Goal: Task Accomplishment & Management: Complete application form

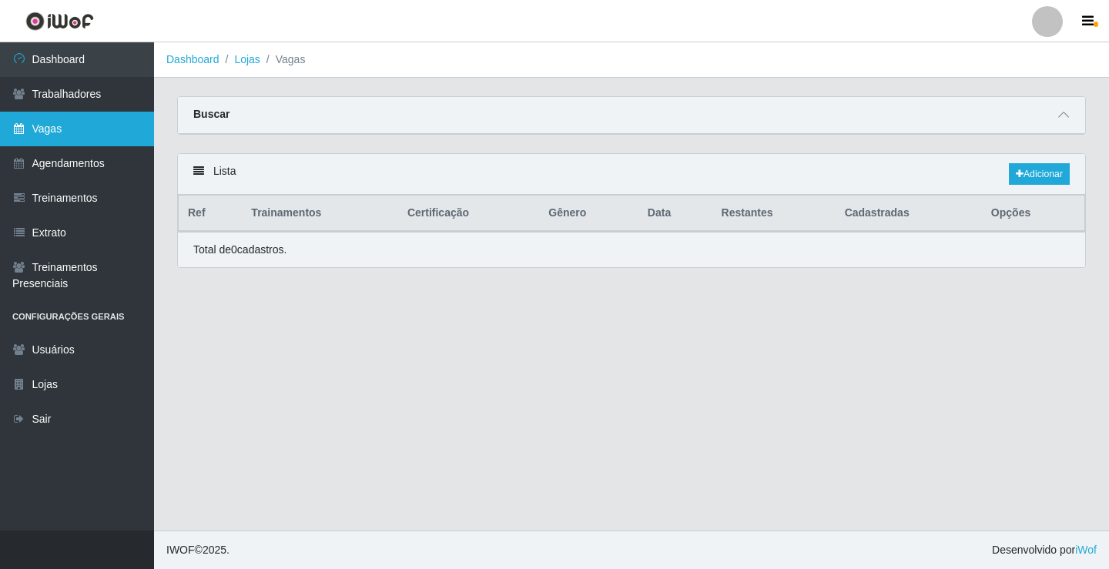
click at [63, 124] on link "Vagas" at bounding box center [77, 129] width 154 height 35
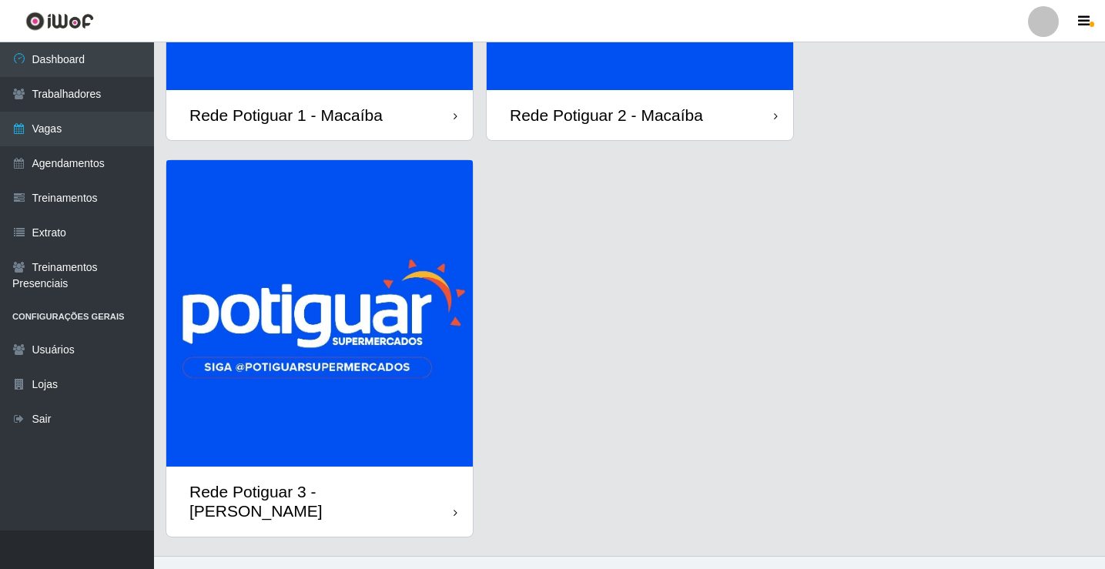
scroll to position [319, 0]
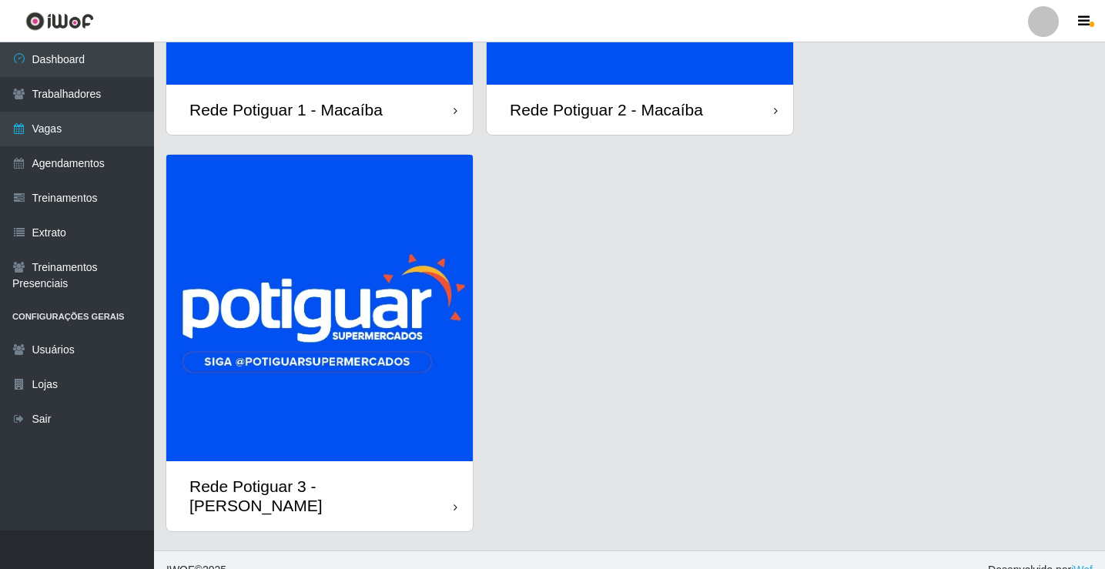
click at [371, 292] on img at bounding box center [319, 308] width 307 height 307
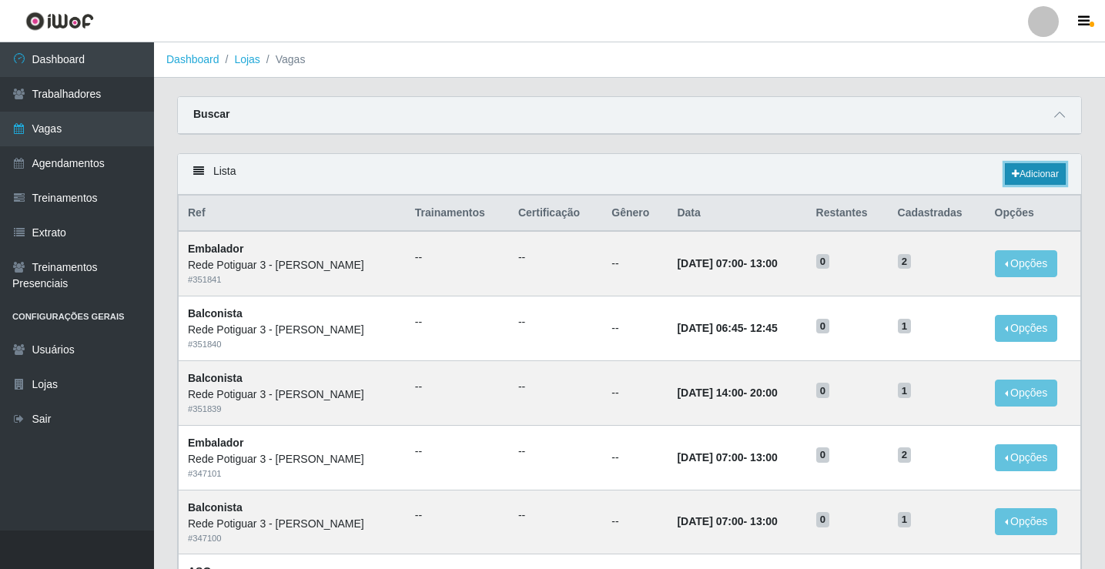
click at [1044, 169] on link "Adicionar" at bounding box center [1035, 174] width 61 height 22
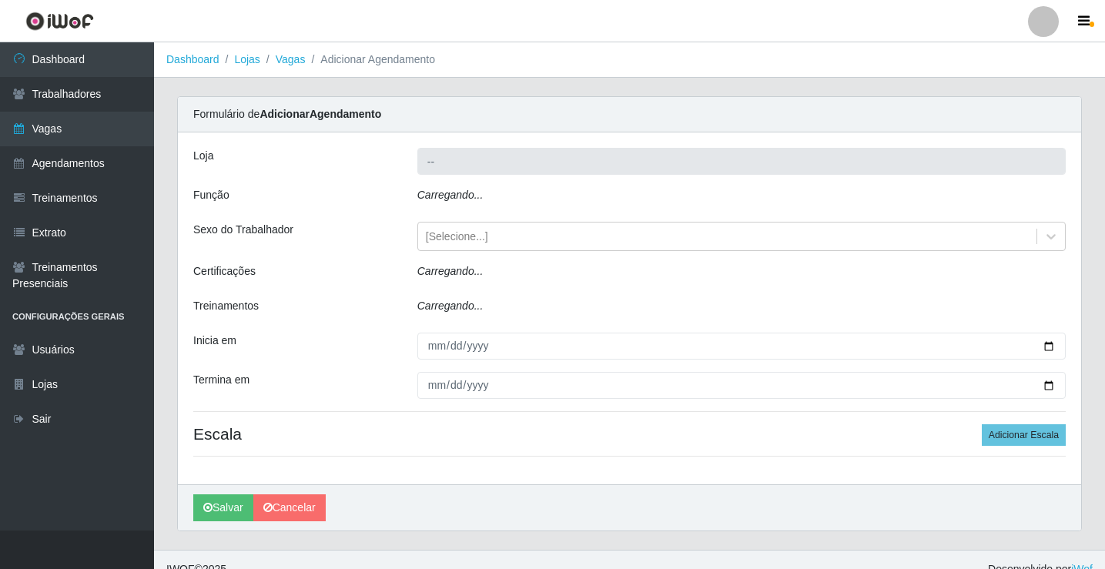
type input "Rede Potiguar 3 - [PERSON_NAME]"
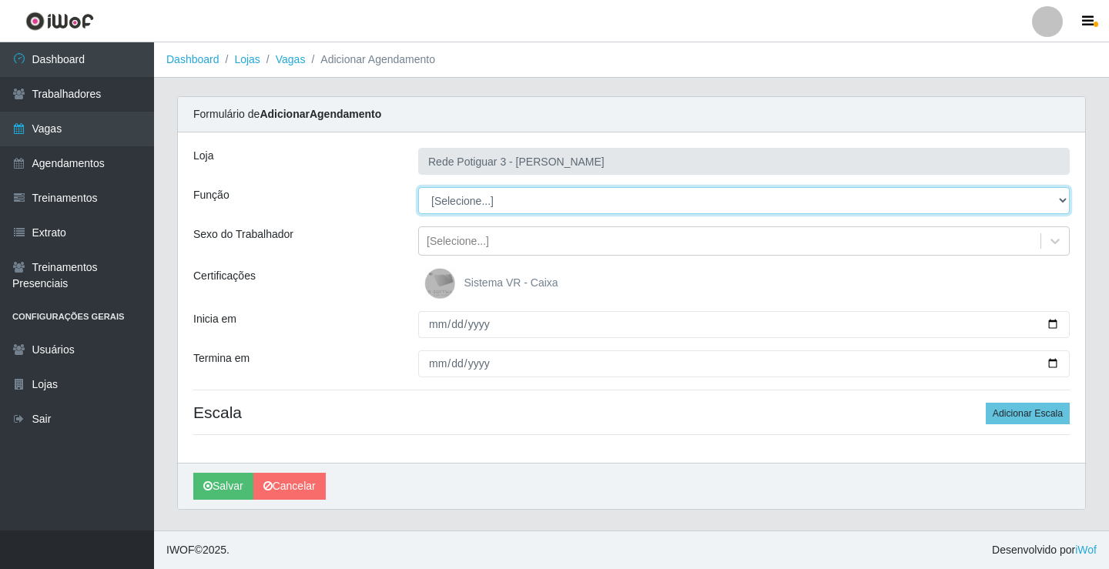
click at [516, 199] on select "[Selecione...] ASG ASG + ASG ++ Balconista Embalador Repositor Repositor + Repo…" at bounding box center [744, 200] width 652 height 27
select select "16"
click at [418, 187] on select "[Selecione...] ASG ASG + ASG ++ Balconista Embalador Repositor Repositor + Repo…" at bounding box center [744, 200] width 652 height 27
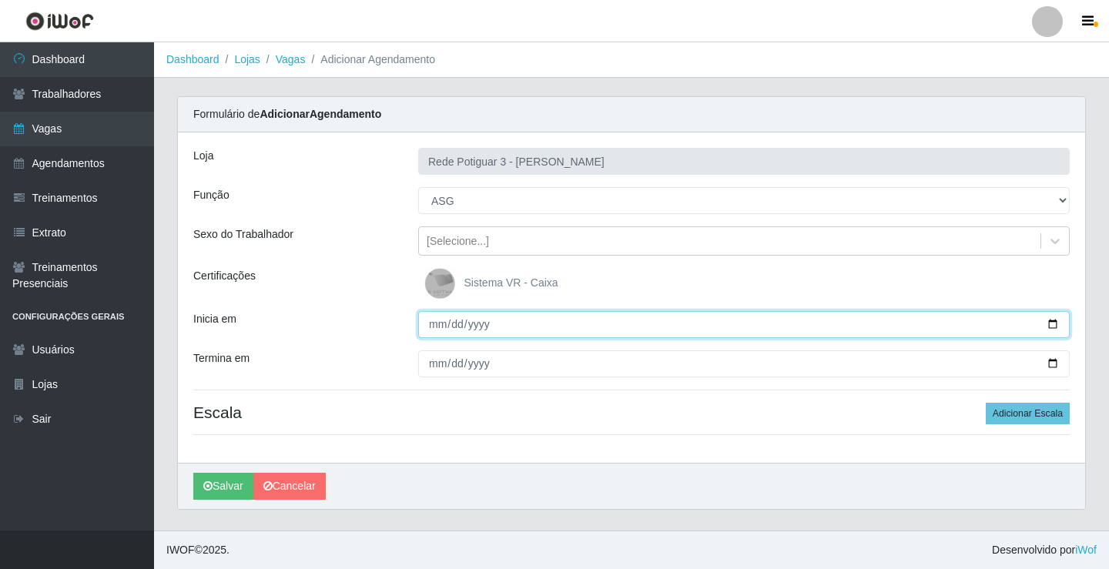
click at [435, 329] on input "Inicia em" at bounding box center [744, 324] width 652 height 27
type input "[DATE]"
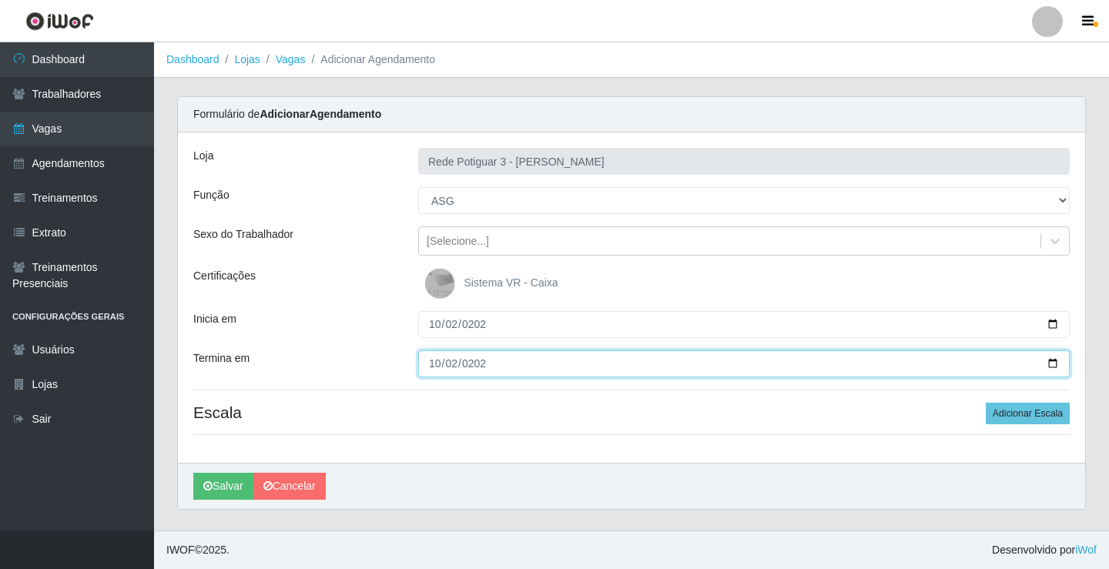
type input "[DATE]"
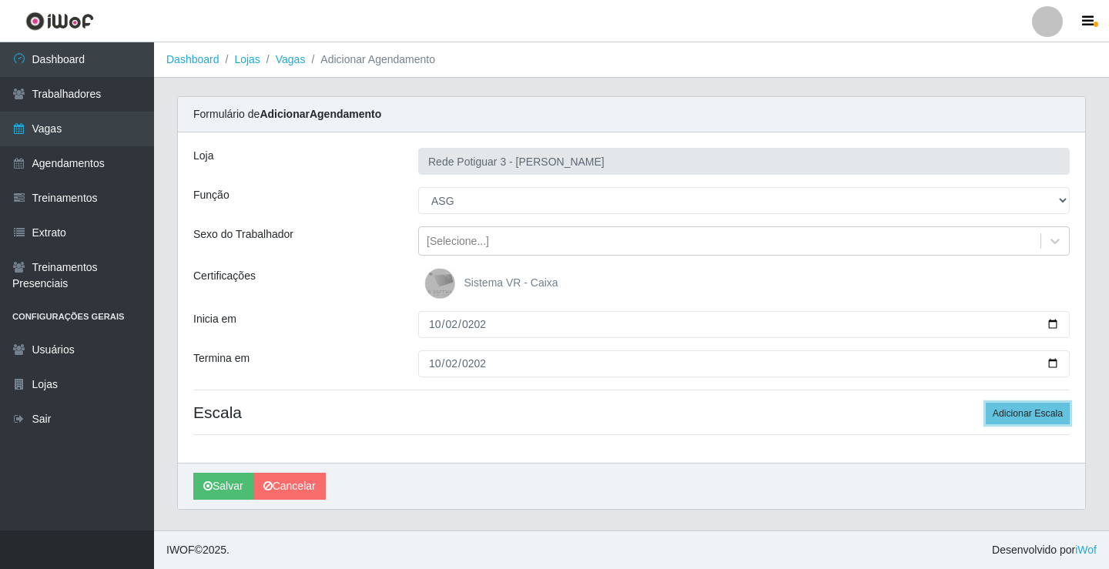
click at [986, 403] on button "Adicionar Escala" at bounding box center [1028, 414] width 84 height 22
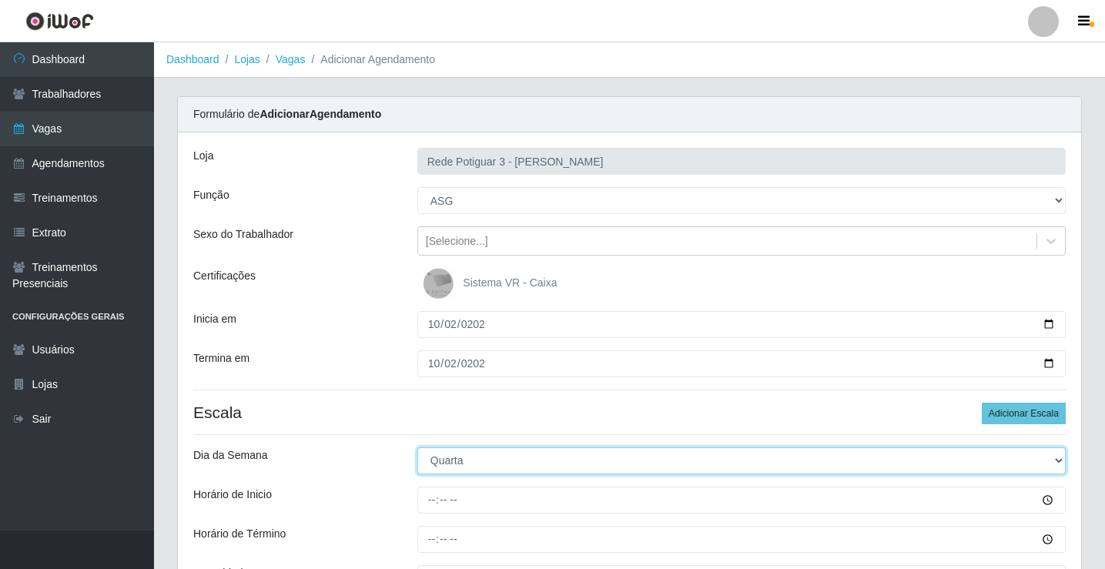
select select "4"
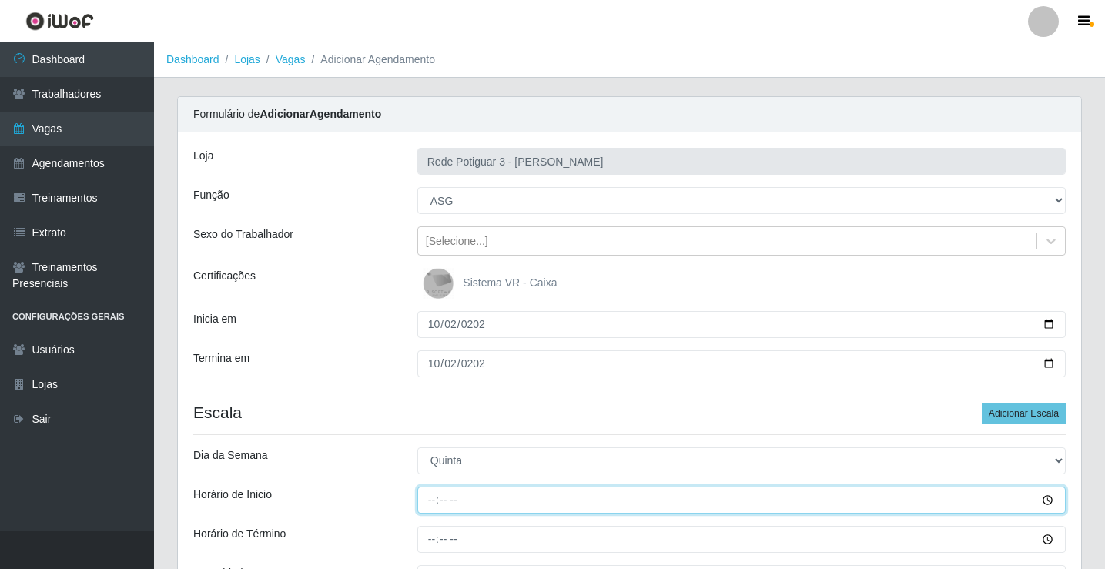
type input "14:00"
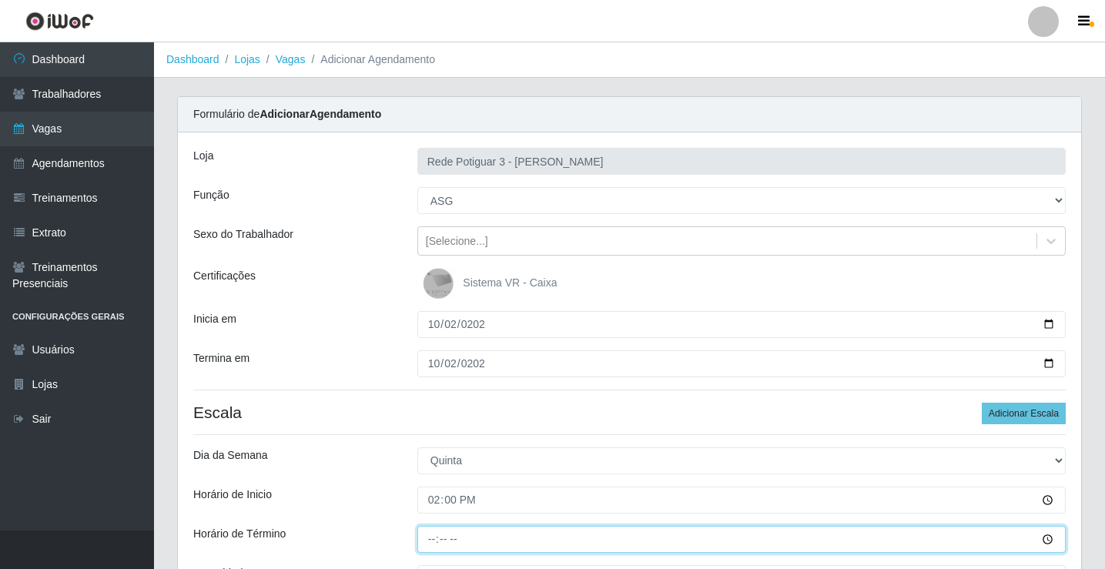
type input "20:00"
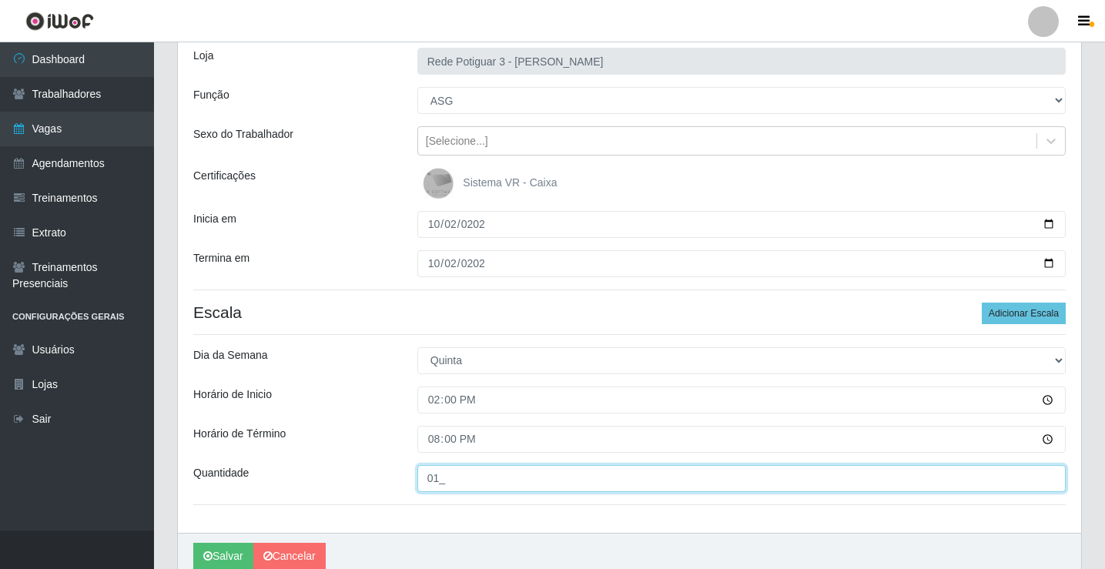
scroll to position [168, 0]
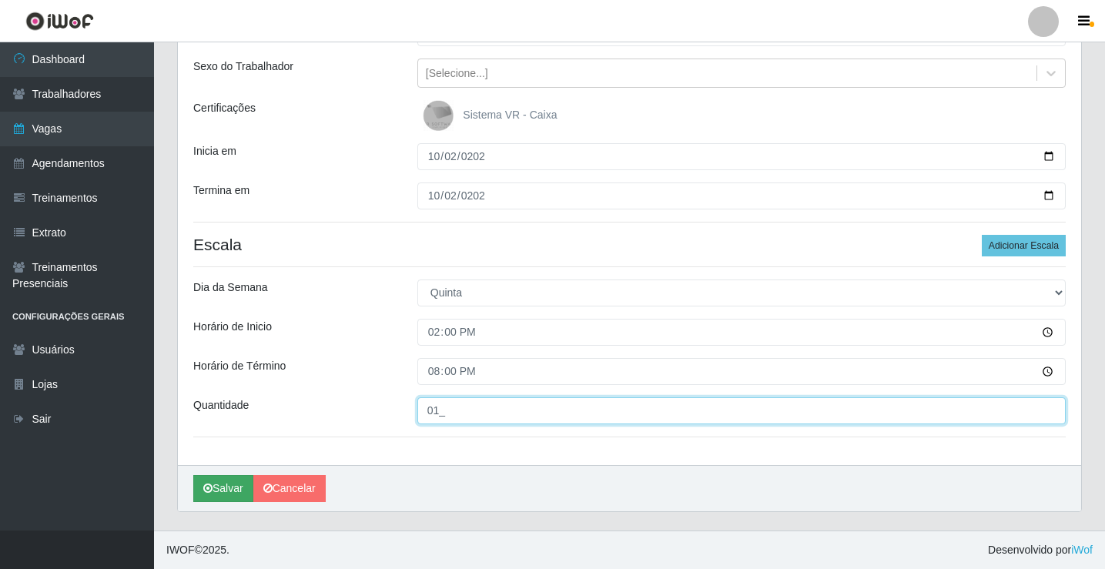
type input "01_"
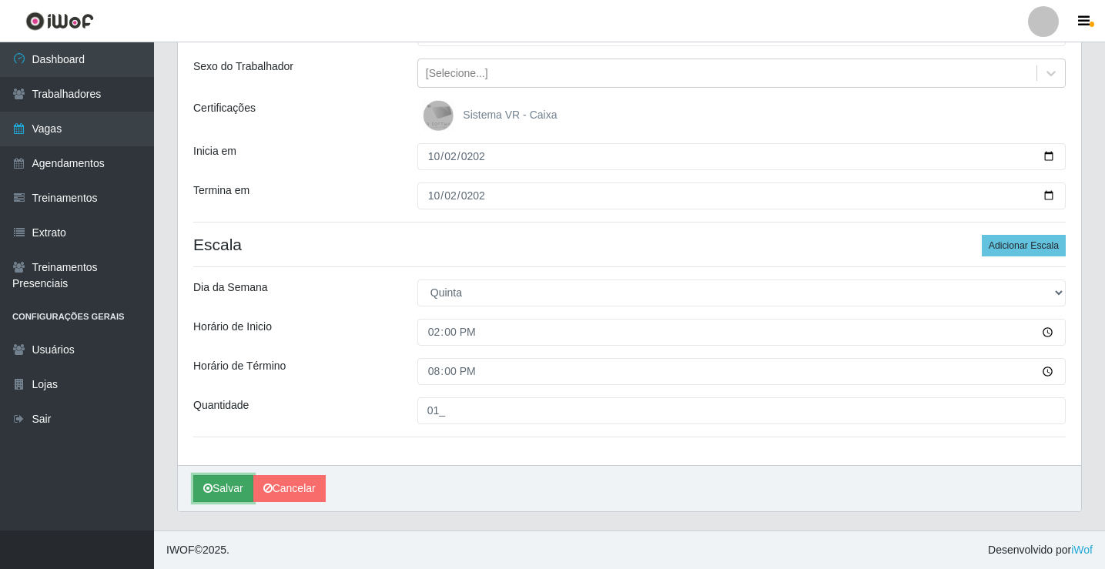
click at [224, 497] on button "Salvar" at bounding box center [223, 488] width 60 height 27
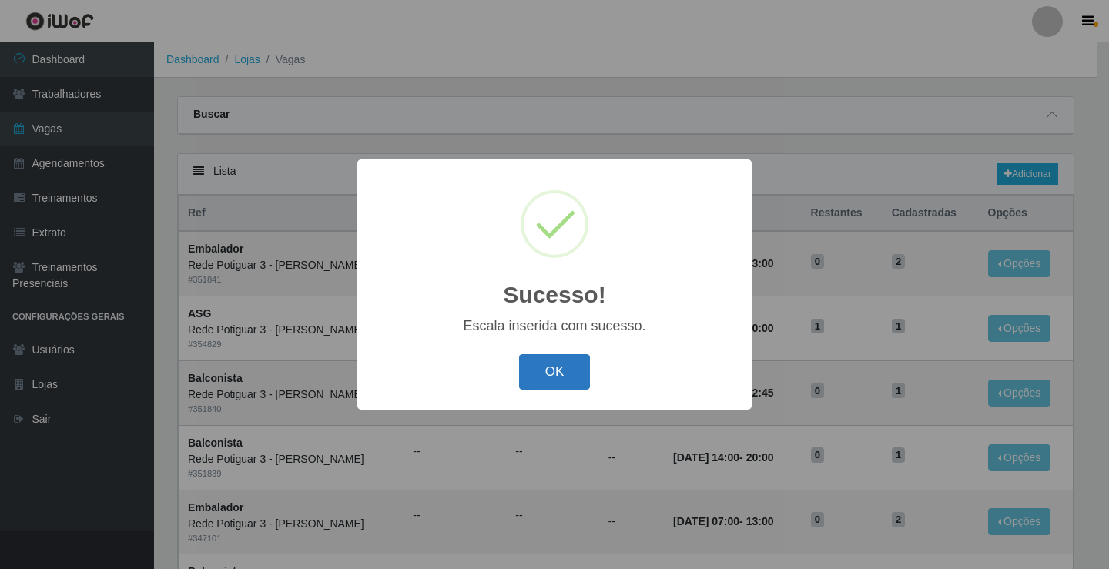
click at [568, 362] on button "OK" at bounding box center [555, 372] width 72 height 36
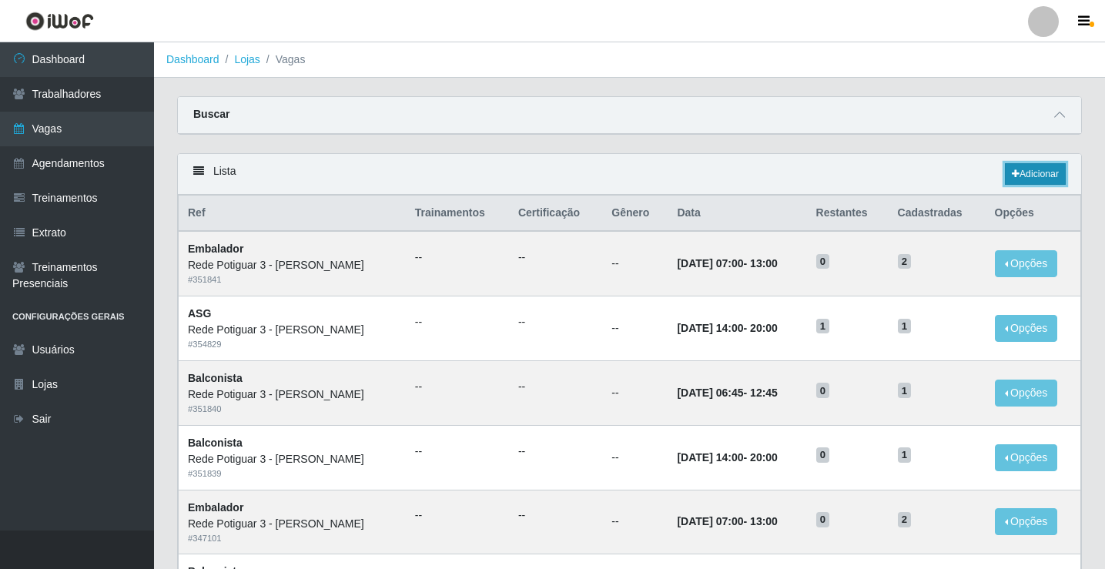
click at [1012, 179] on icon at bounding box center [1016, 173] width 8 height 9
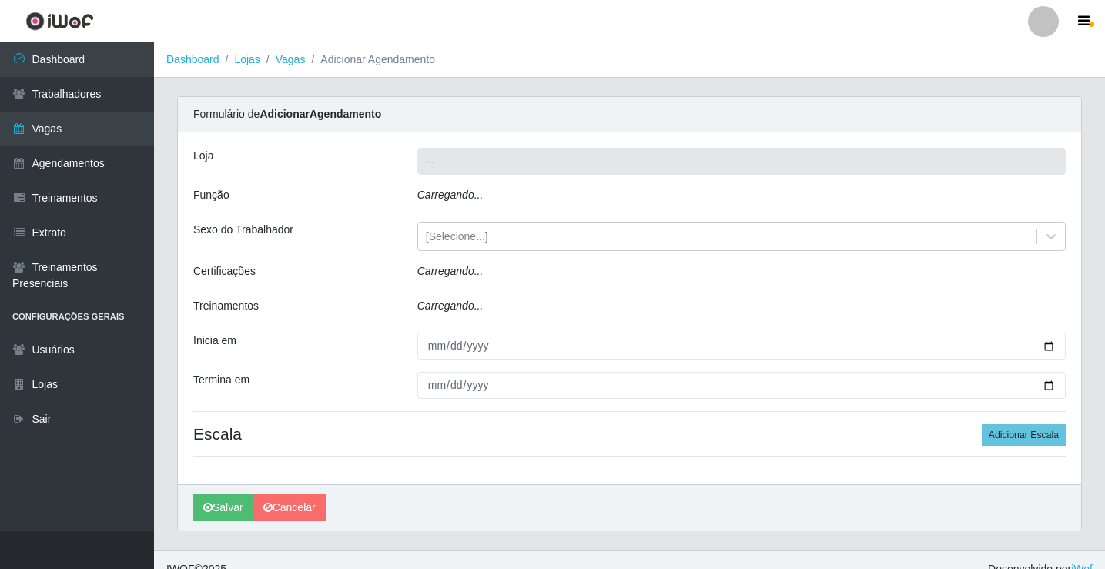
type input "Rede Potiguar 3 - [PERSON_NAME]"
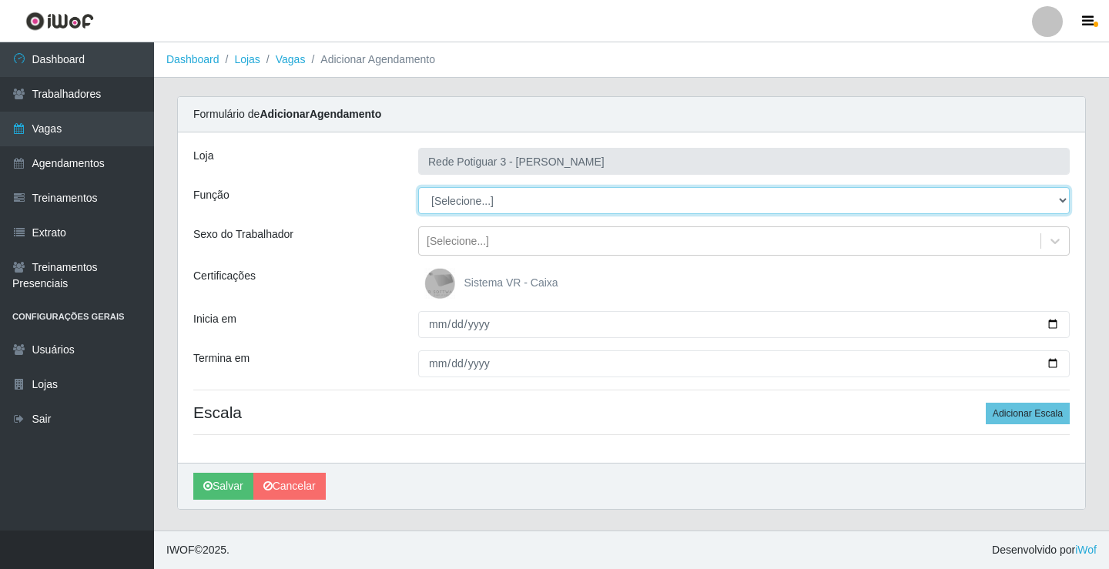
click at [465, 209] on select "[Selecione...] ASG ASG + ASG ++ Balconista Embalador Repositor Repositor + Repo…" at bounding box center [744, 200] width 652 height 27
select select "16"
click at [418, 187] on select "[Selecione...] ASG ASG + ASG ++ Balconista Embalador Repositor Repositor + Repo…" at bounding box center [744, 200] width 652 height 27
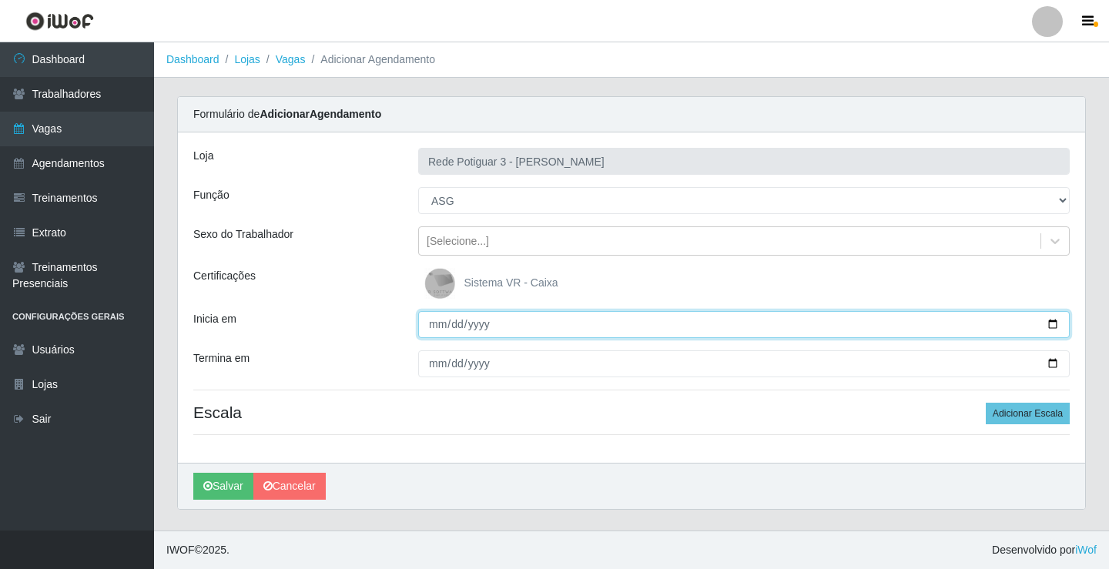
click at [431, 326] on input "Inicia em" at bounding box center [744, 324] width 652 height 27
type input "[DATE]"
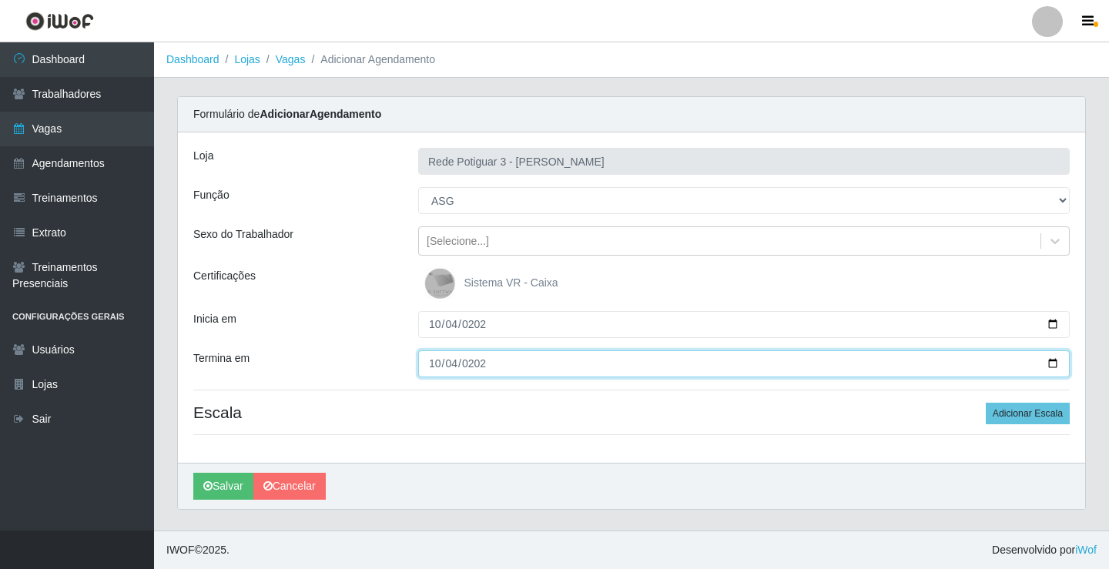
type input "[DATE]"
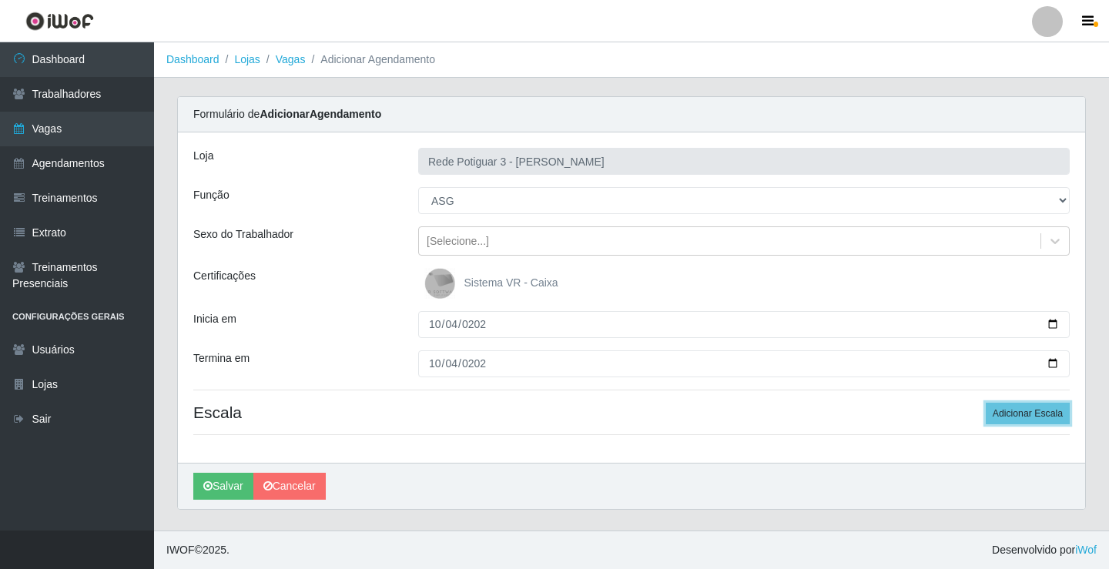
click at [986, 403] on button "Adicionar Escala" at bounding box center [1028, 414] width 84 height 22
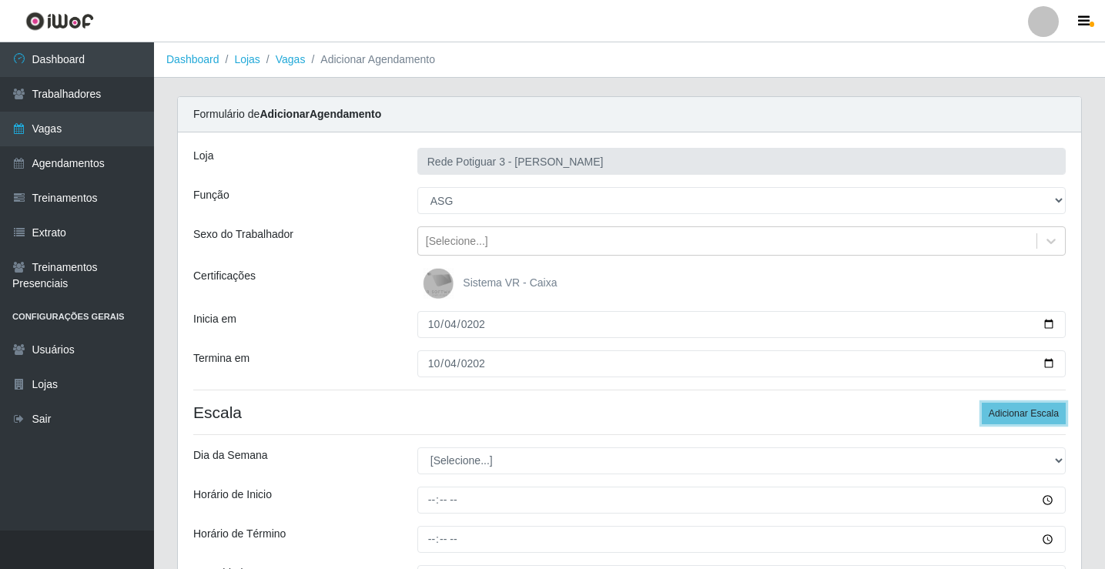
click at [982, 403] on button "Adicionar Escala" at bounding box center [1024, 414] width 84 height 22
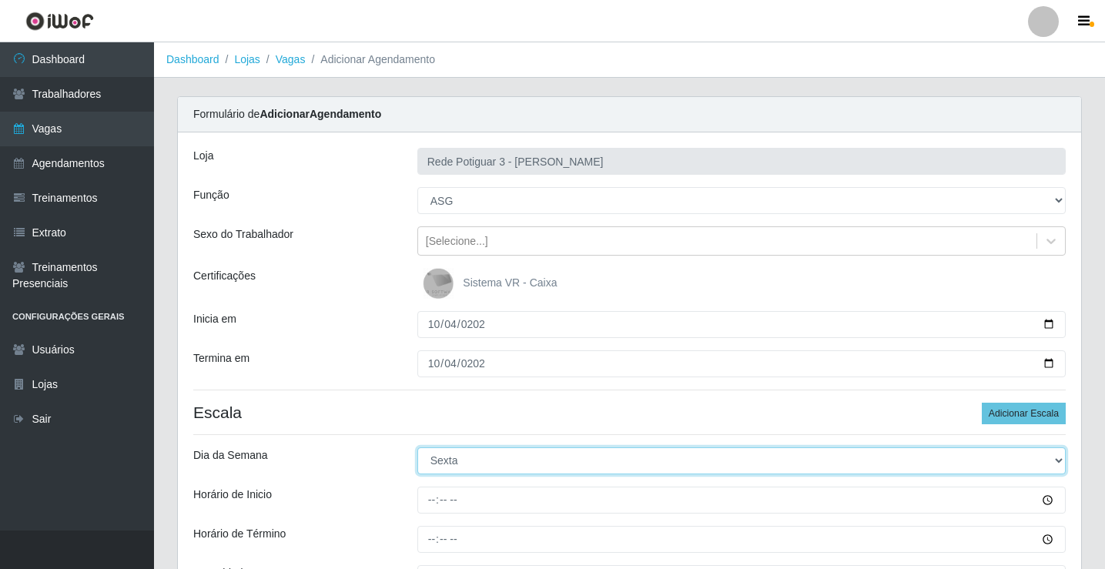
select select "6"
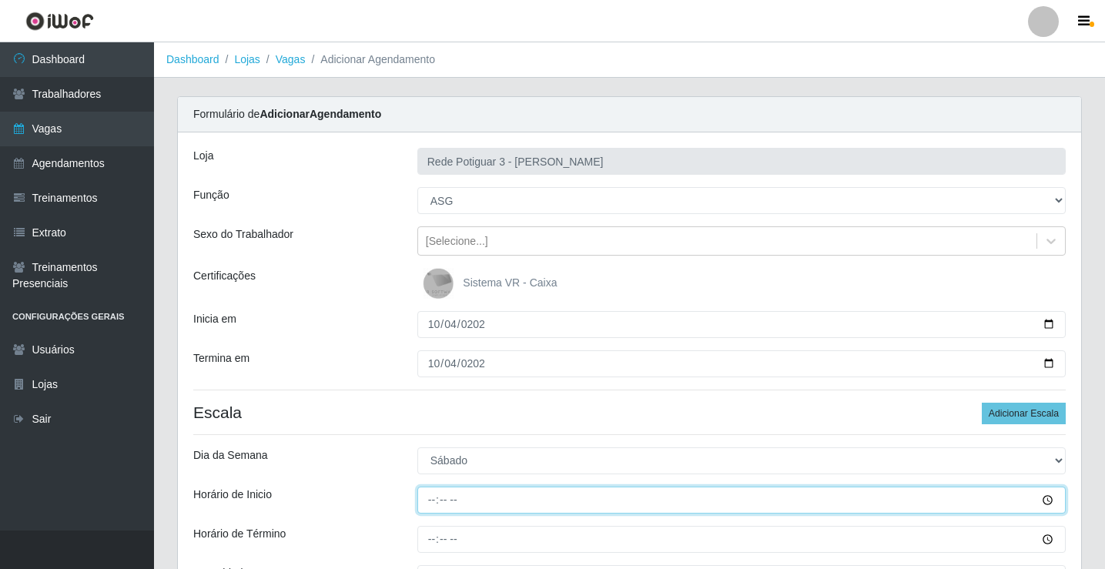
type input "07:00"
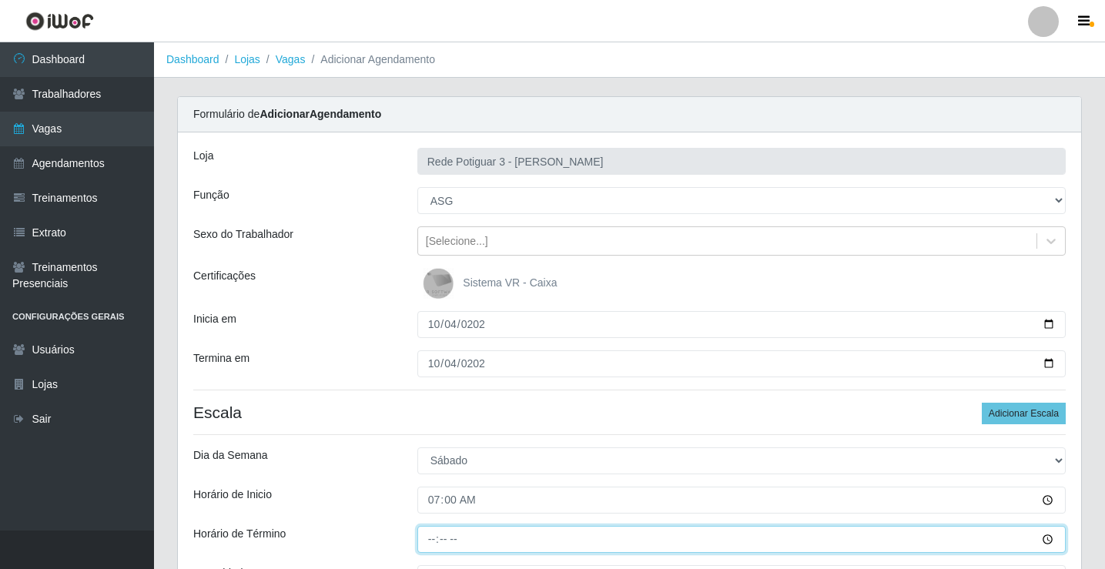
type input "13:00"
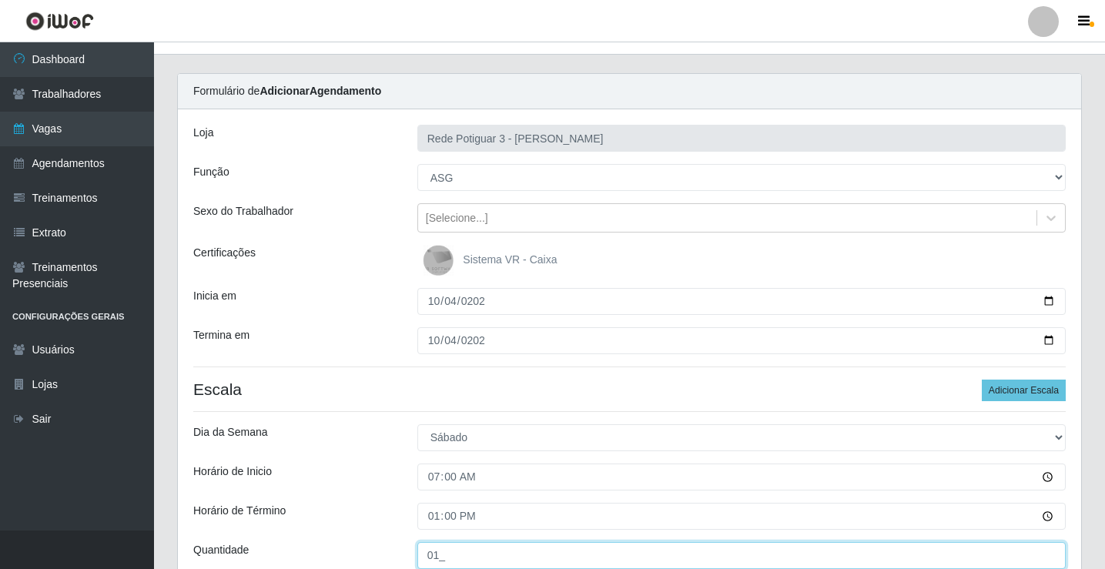
type input "01_"
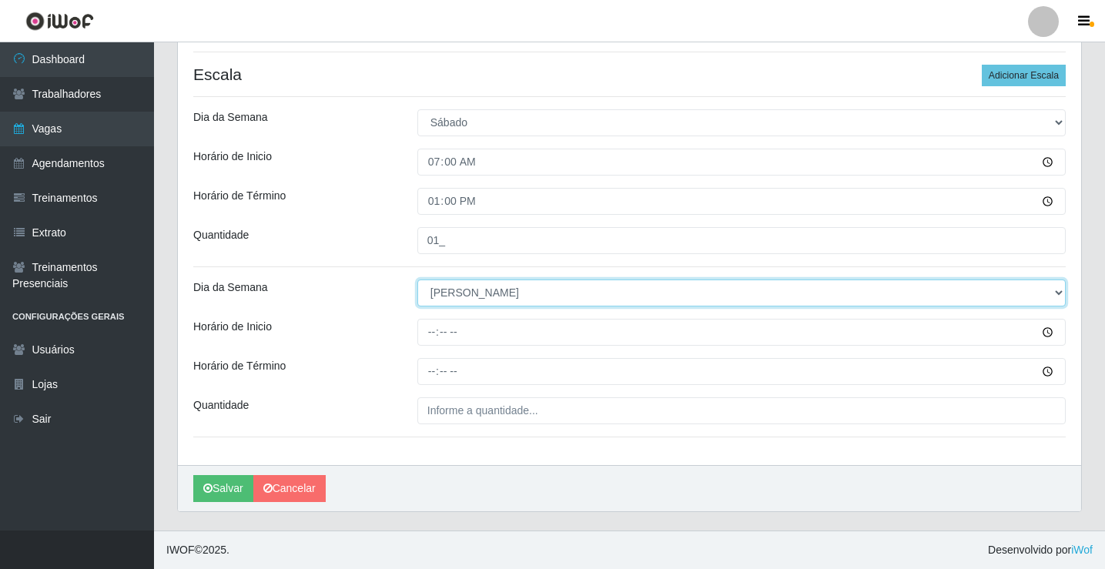
select select "6"
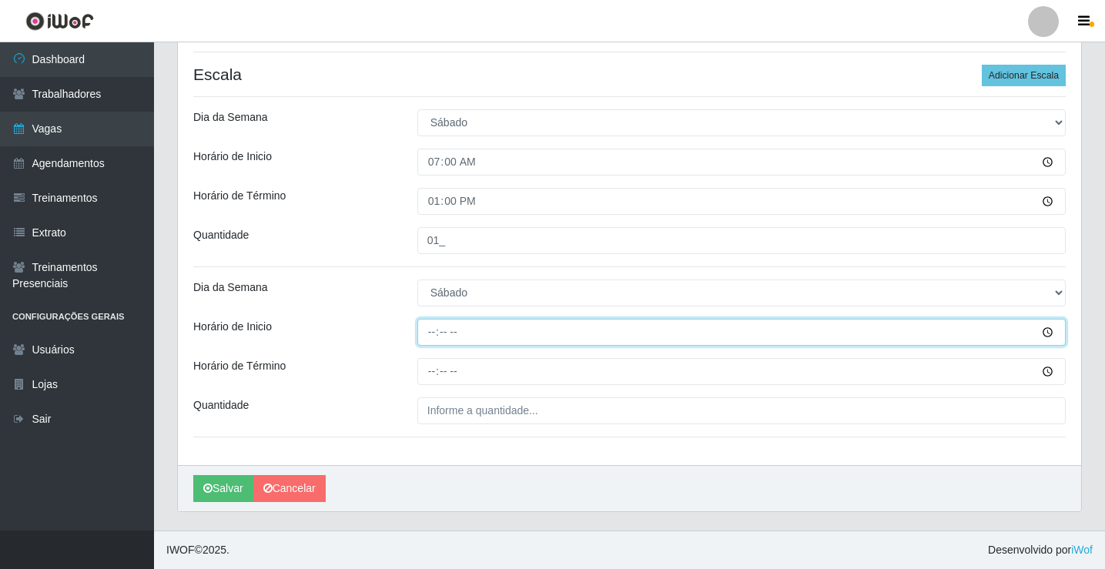
type input "14:00"
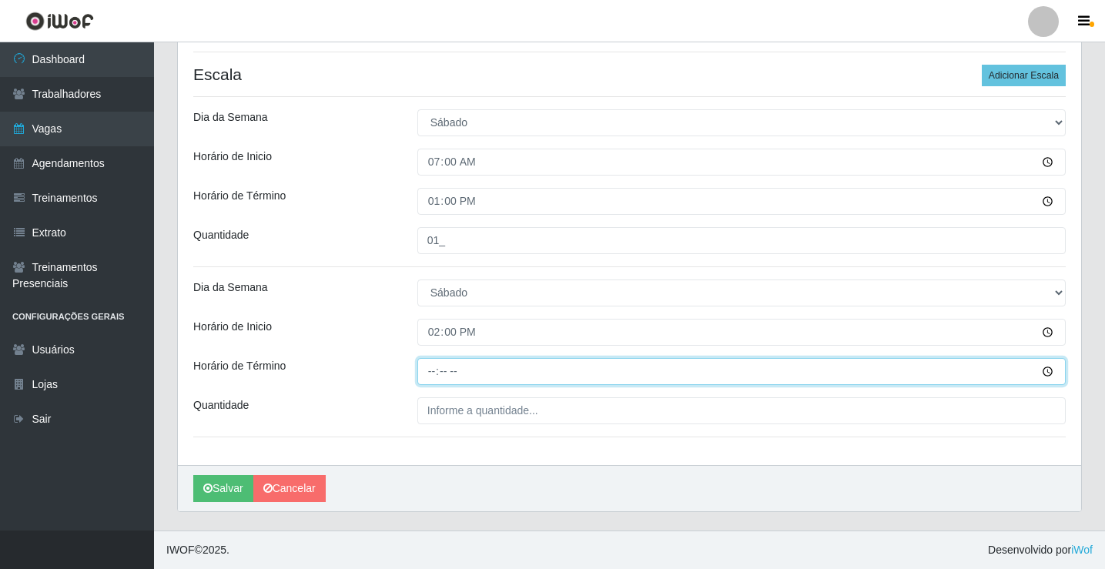
type input "20:00"
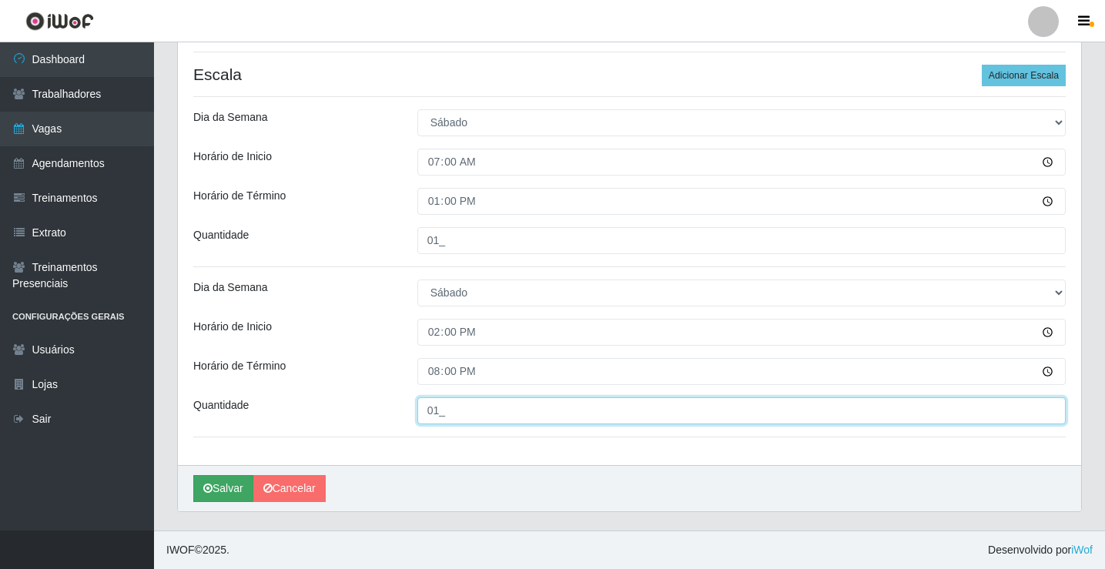
type input "01_"
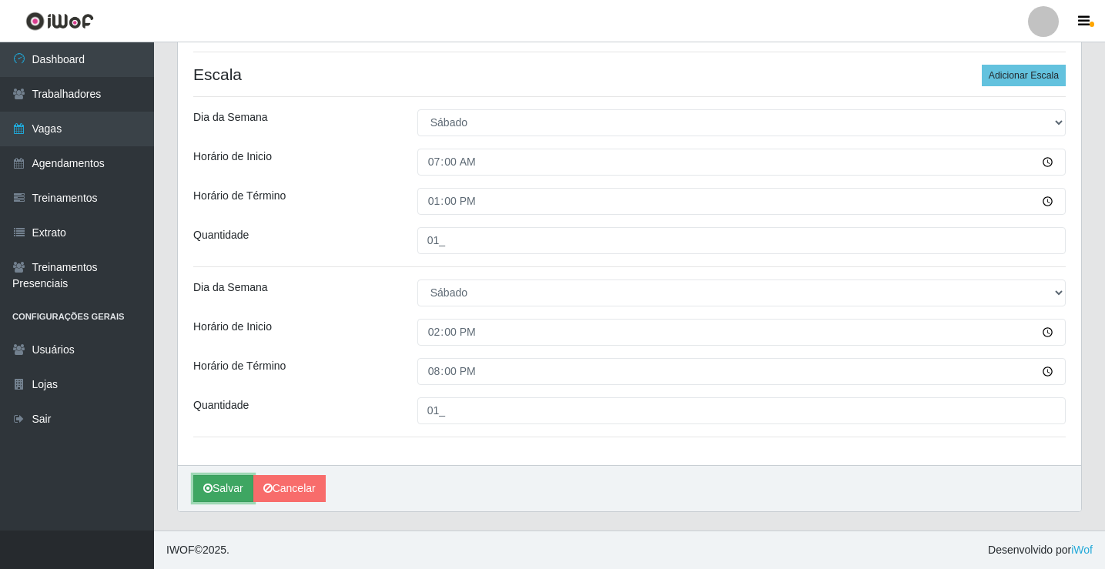
click at [220, 487] on button "Salvar" at bounding box center [223, 488] width 60 height 27
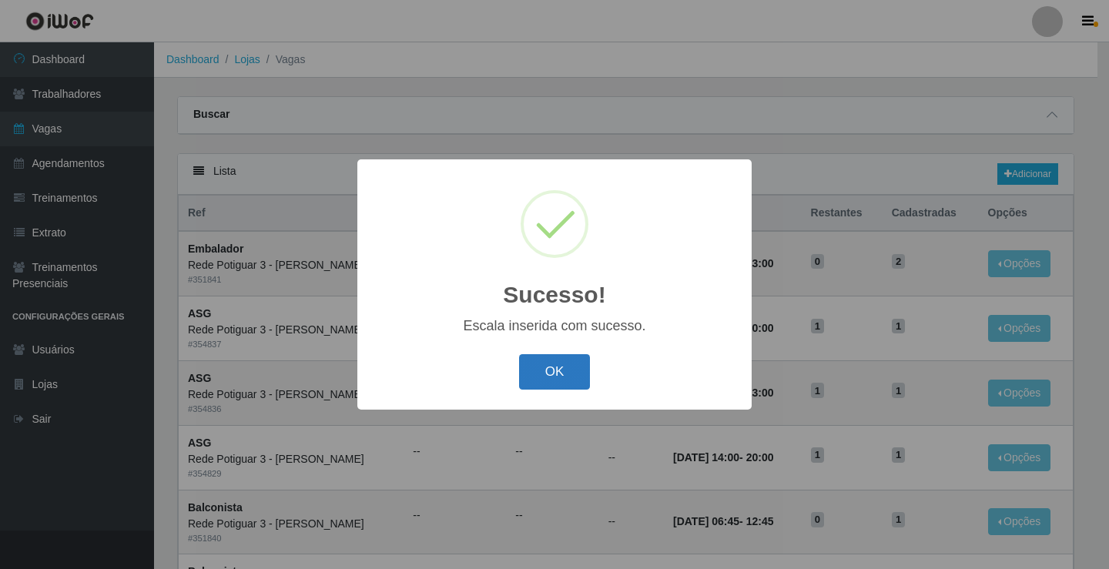
click at [564, 372] on button "OK" at bounding box center [555, 372] width 72 height 36
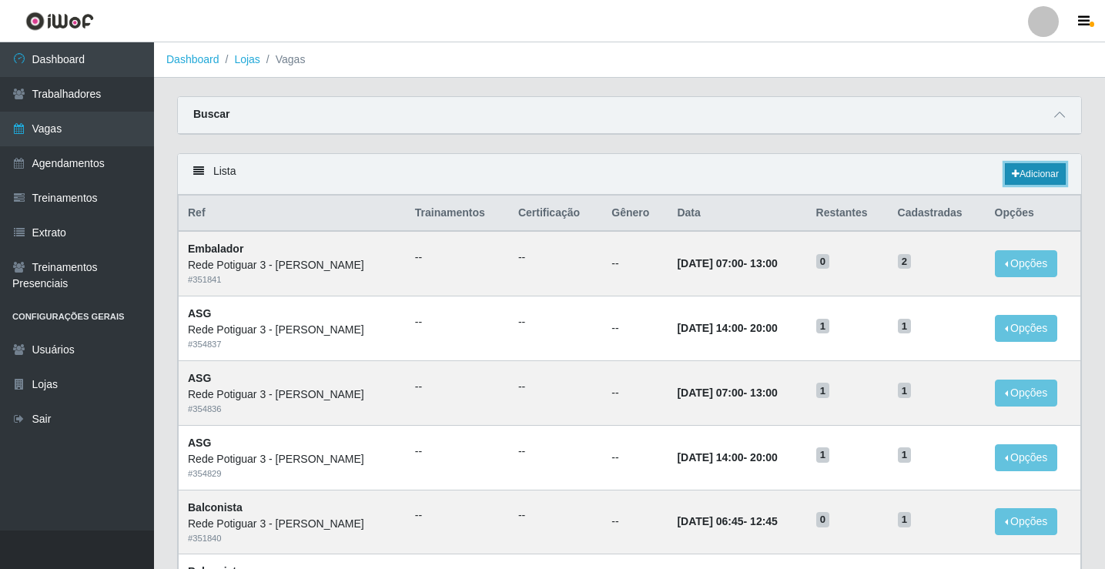
click at [1030, 178] on link "Adicionar" at bounding box center [1035, 174] width 61 height 22
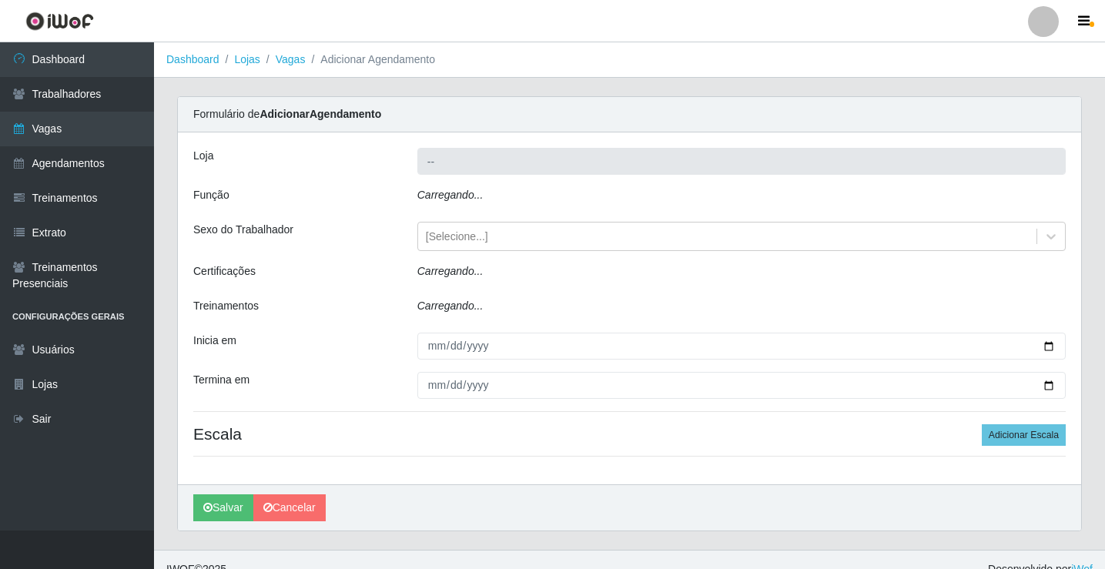
type input "Rede Potiguar 3 - [PERSON_NAME]"
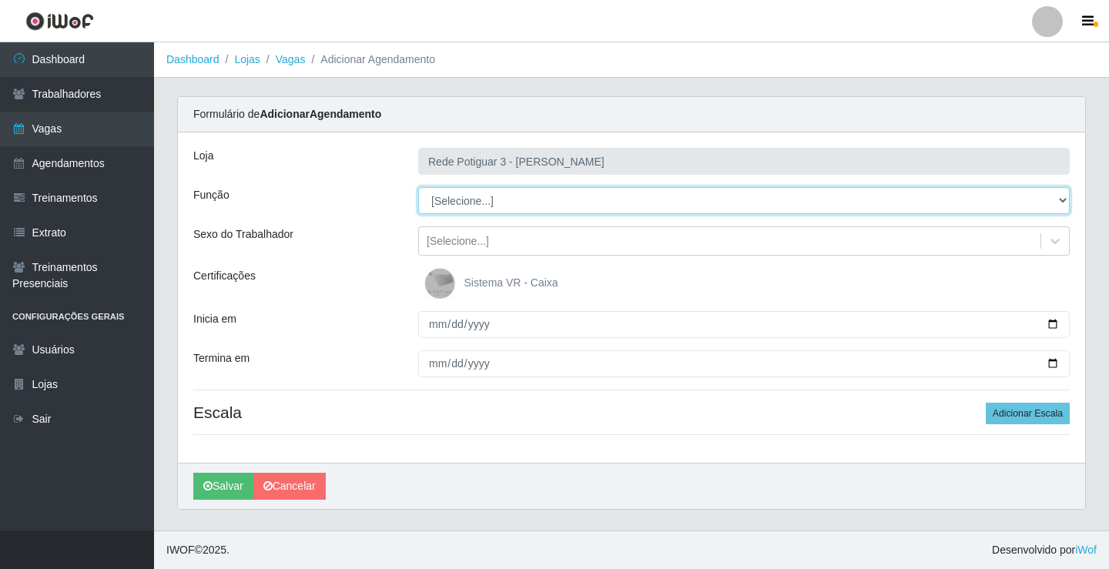
click at [481, 193] on select "[Selecione...] ASG ASG + ASG ++ Balconista Embalador Repositor Repositor + Repo…" at bounding box center [744, 200] width 652 height 27
select select "16"
click at [418, 187] on select "[Selecione...] ASG ASG + ASG ++ Balconista Embalador Repositor Repositor + Repo…" at bounding box center [744, 200] width 652 height 27
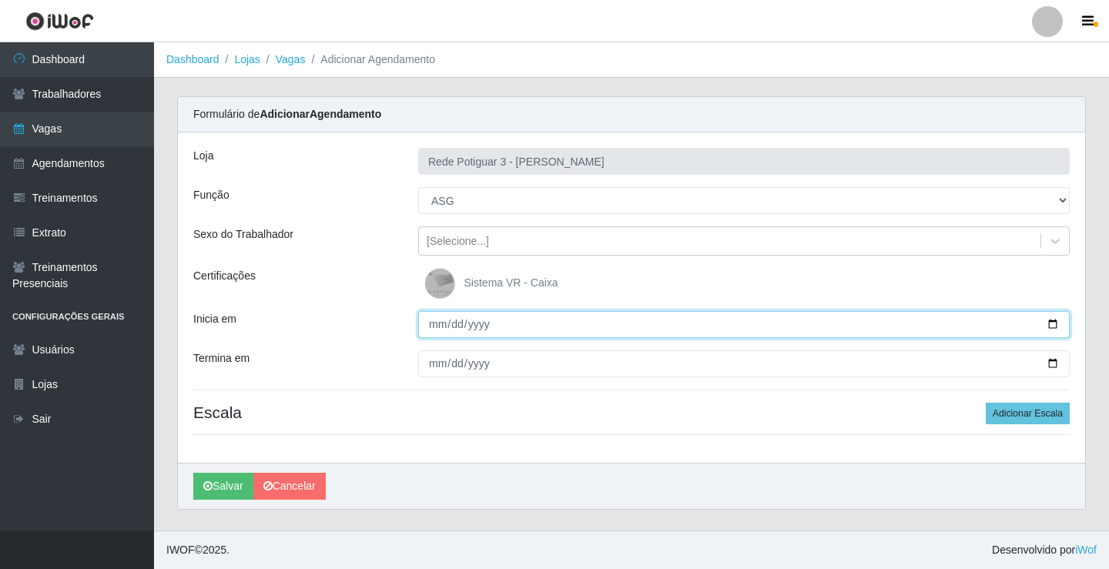
click at [430, 328] on input "Inicia em" at bounding box center [744, 324] width 652 height 27
drag, startPoint x: 441, startPoint y: 323, endPoint x: 460, endPoint y: 327, distance: 19.8
click at [441, 323] on input "Inicia em" at bounding box center [744, 324] width 652 height 27
type input "[DATE]"
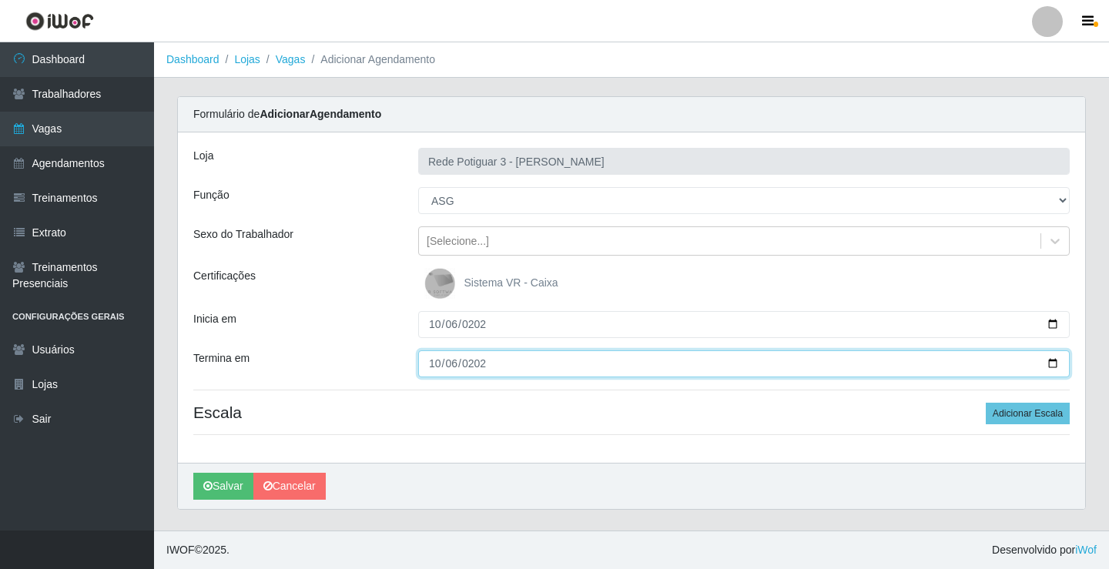
type input "[DATE]"
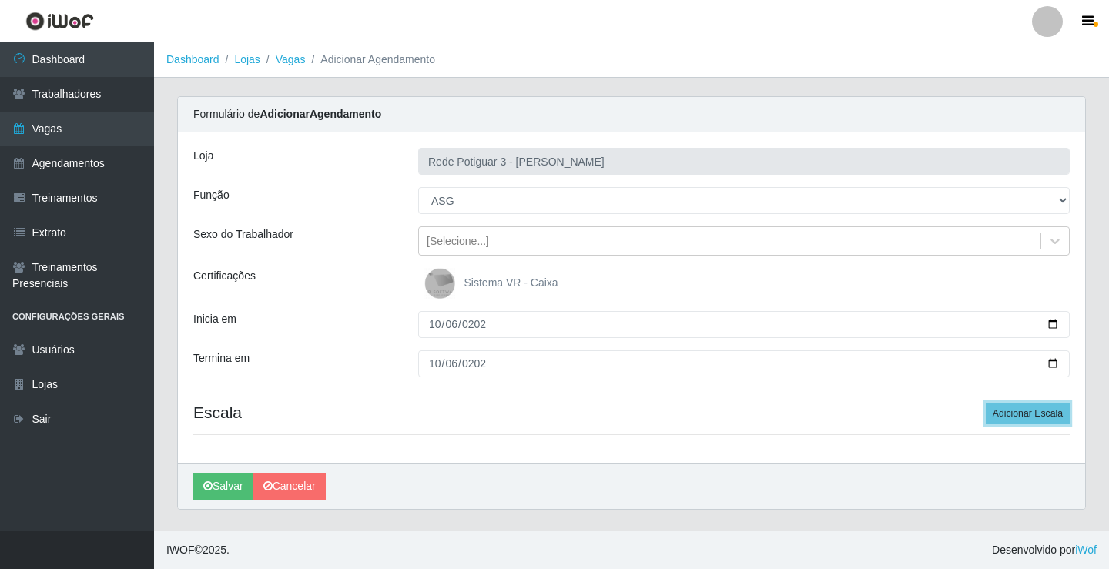
click at [986, 403] on button "Adicionar Escala" at bounding box center [1028, 414] width 84 height 22
click at [982, 403] on button "Adicionar Escala" at bounding box center [1024, 414] width 84 height 22
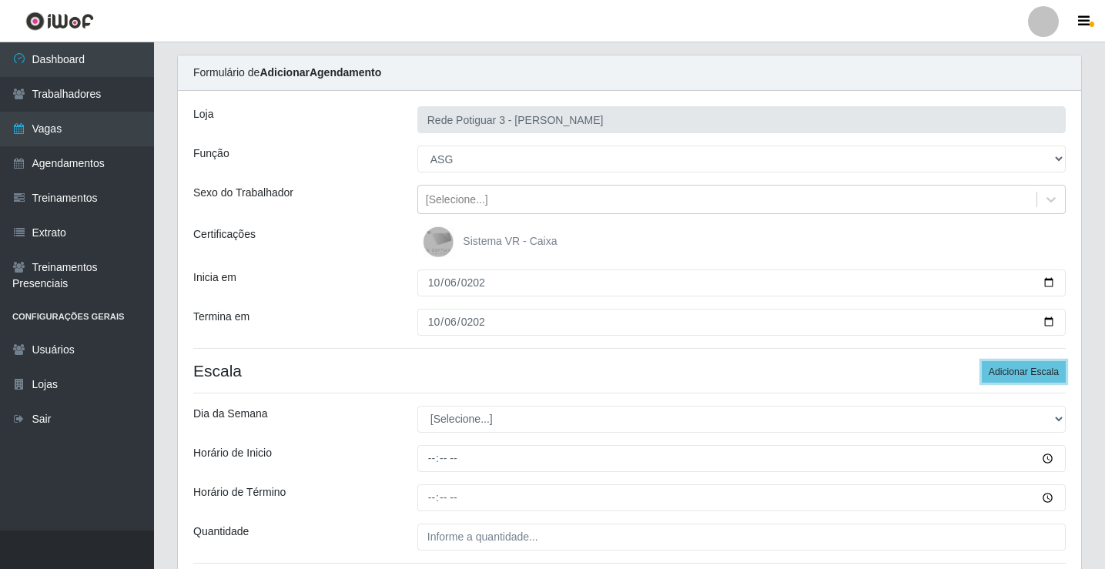
scroll to position [77, 0]
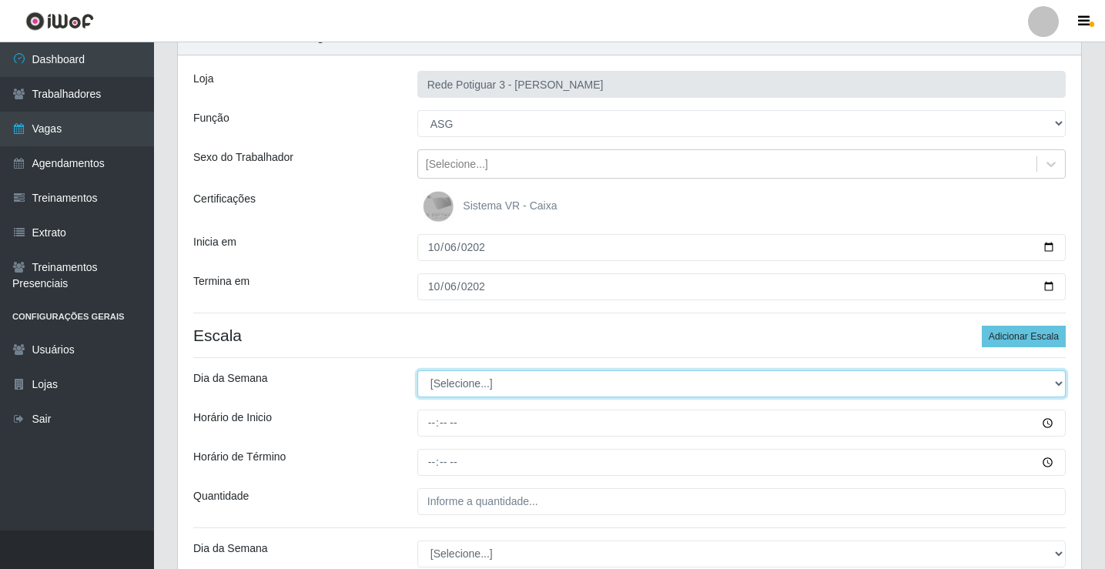
click at [457, 385] on select "[Selecione...] Segunda Terça Quarta Quinta Sexta Sábado Domingo" at bounding box center [741, 383] width 648 height 27
select select "1"
click at [417, 370] on select "[Selecione...] Segunda Terça Quarta Quinta Sexta Sábado Domingo" at bounding box center [741, 383] width 648 height 27
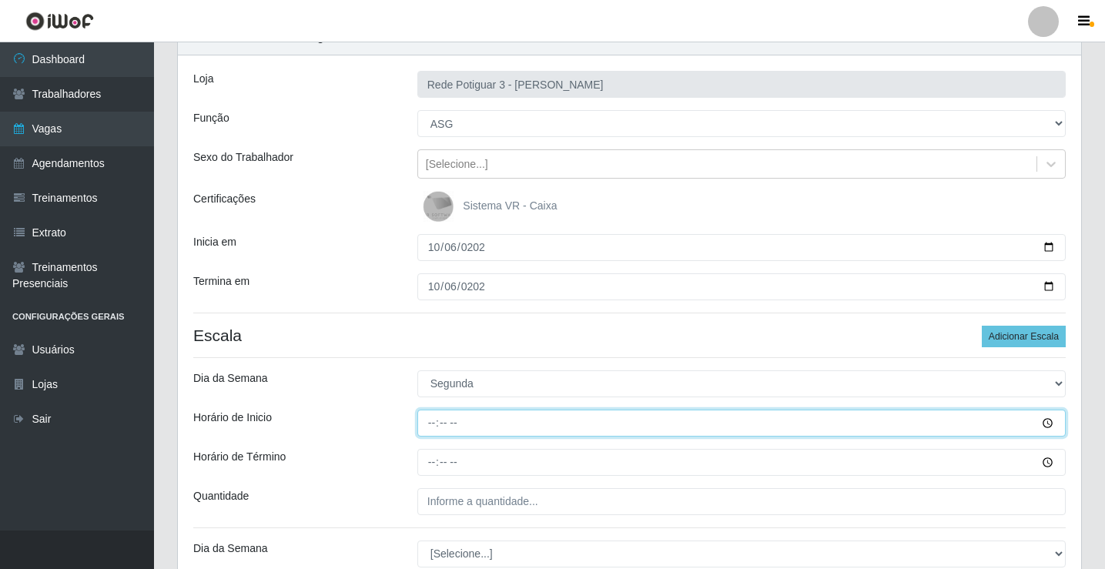
click at [429, 421] on input "Horário de Inicio" at bounding box center [741, 423] width 648 height 27
type input "07:00"
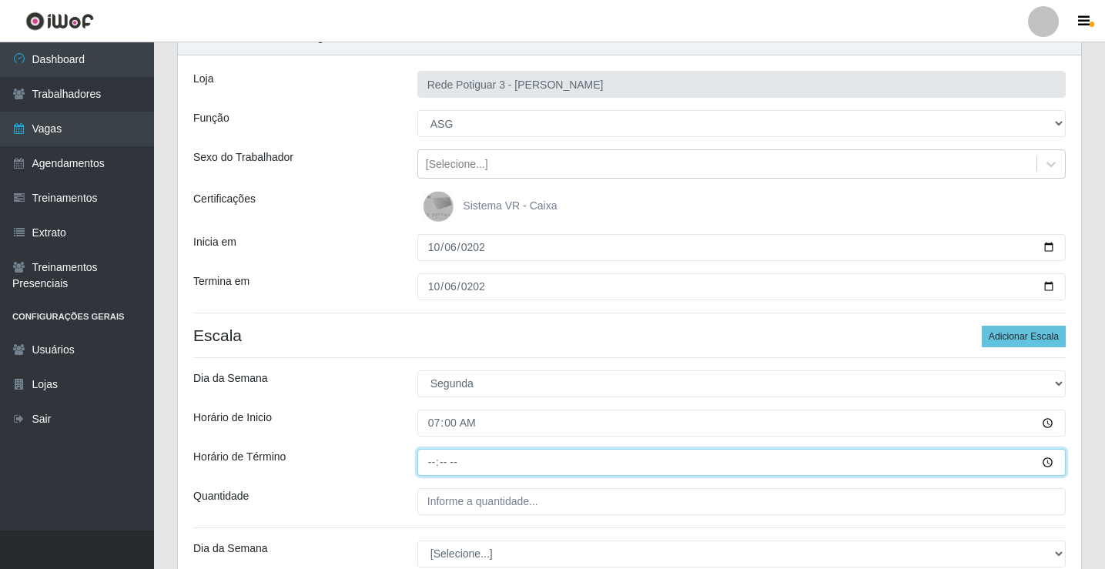
type input "13:00"
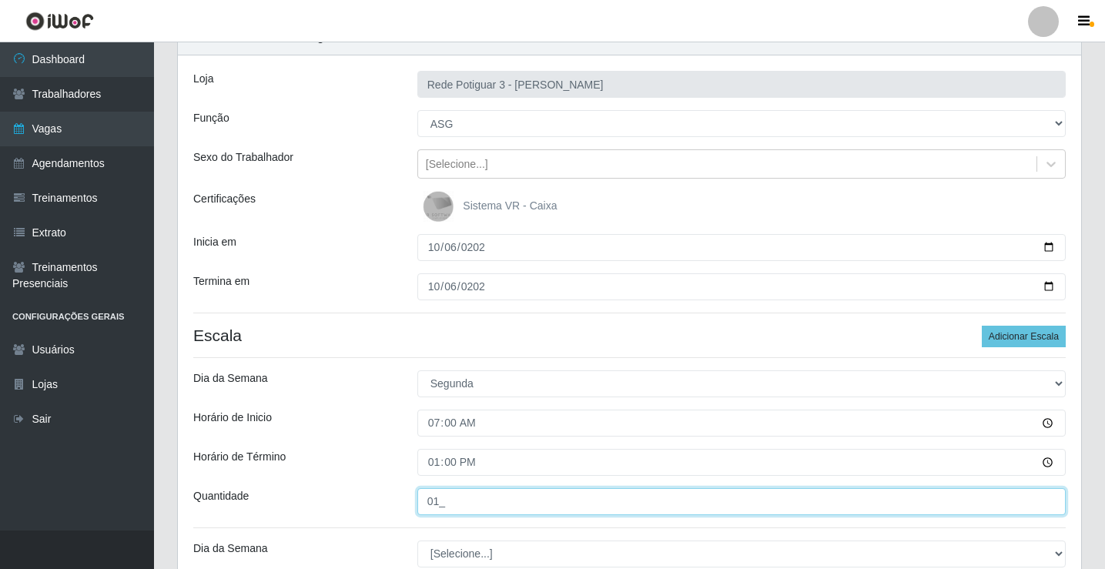
type input "01_"
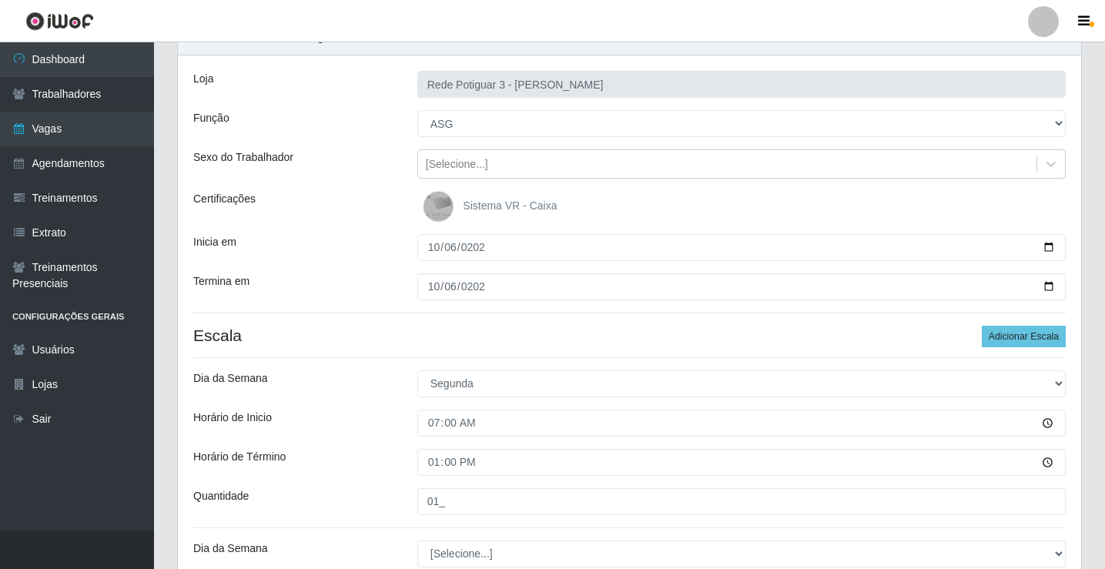
scroll to position [338, 0]
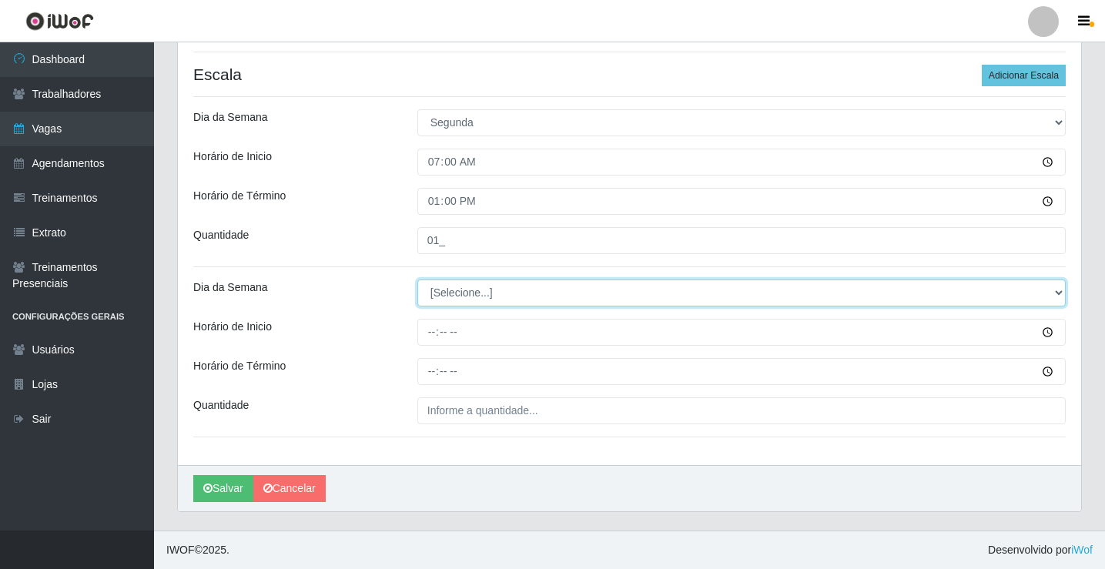
drag, startPoint x: 458, startPoint y: 285, endPoint x: 458, endPoint y: 298, distance: 13.1
click at [458, 286] on select "[Selecione...] Segunda Terça Quarta Quinta Sexta Sábado Domingo" at bounding box center [741, 293] width 648 height 27
select select "1"
click at [417, 280] on select "[Selecione...] Segunda Terça Quarta Quinta Sexta Sábado Domingo" at bounding box center [741, 293] width 648 height 27
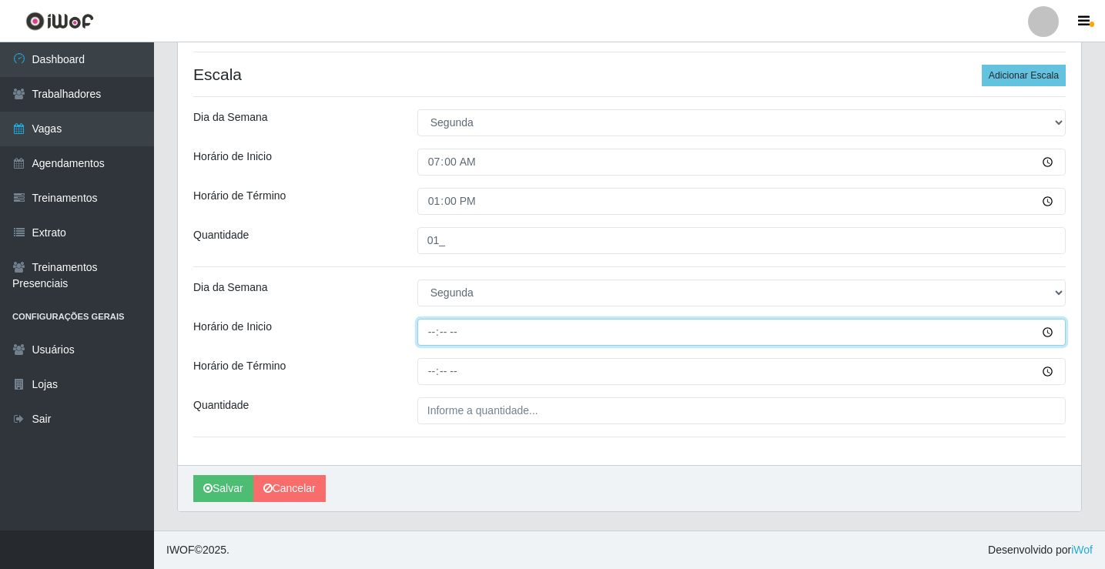
click at [430, 329] on input "Horário de Inicio" at bounding box center [741, 332] width 648 height 27
type input "14:00"
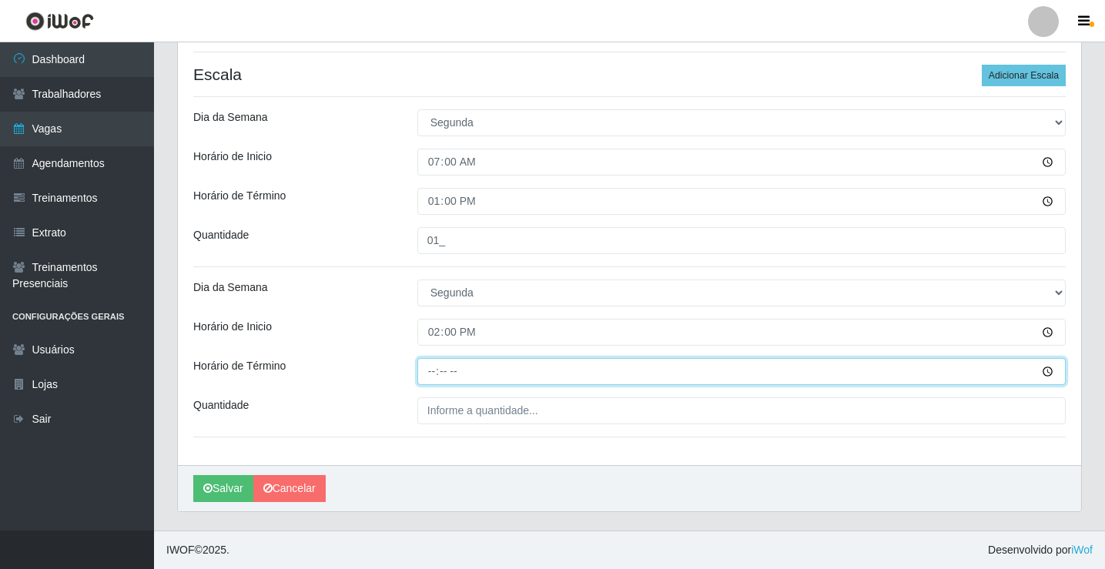
type input "20:00"
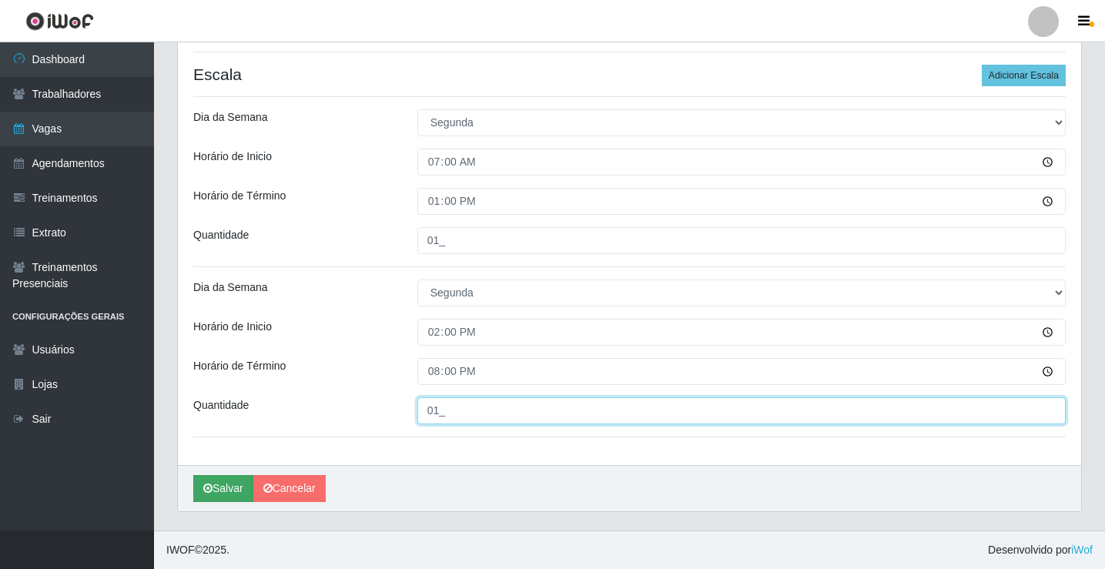
type input "01_"
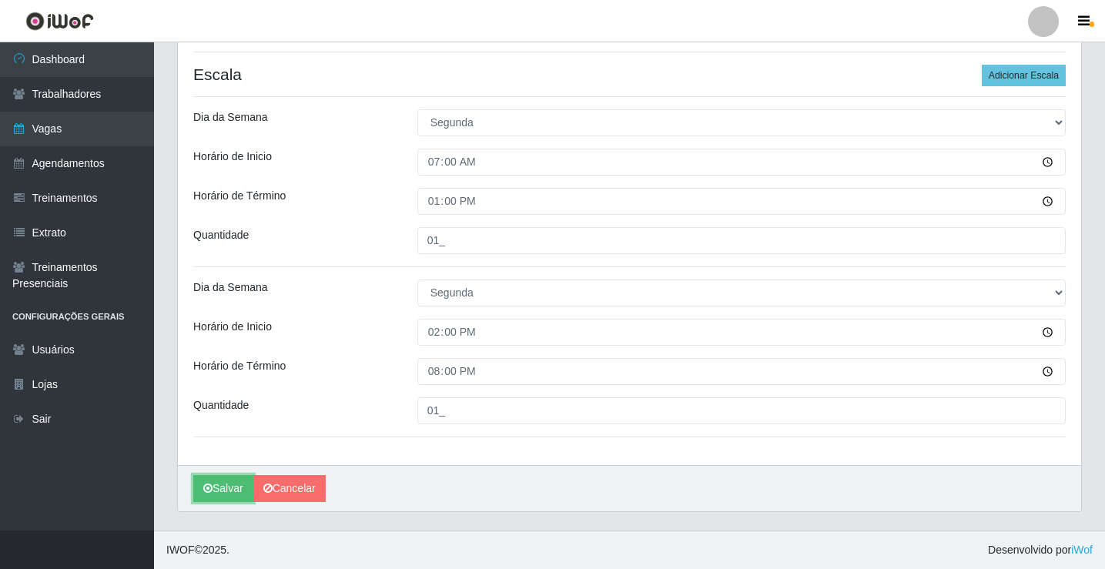
drag, startPoint x: 216, startPoint y: 481, endPoint x: 355, endPoint y: 467, distance: 140.1
click at [216, 482] on button "Salvar" at bounding box center [223, 488] width 60 height 27
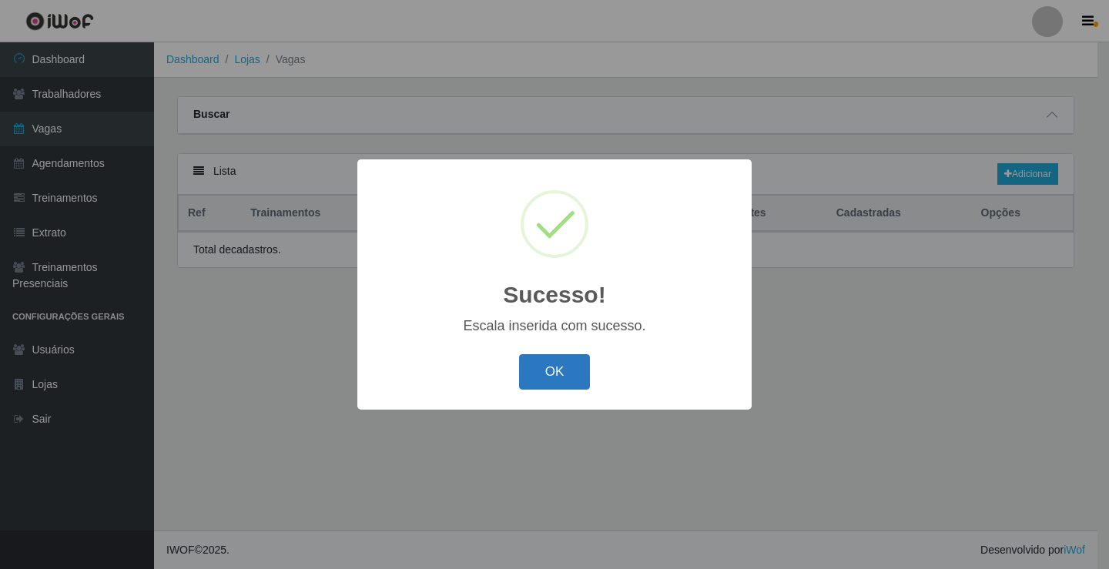
click at [548, 373] on button "OK" at bounding box center [555, 372] width 72 height 36
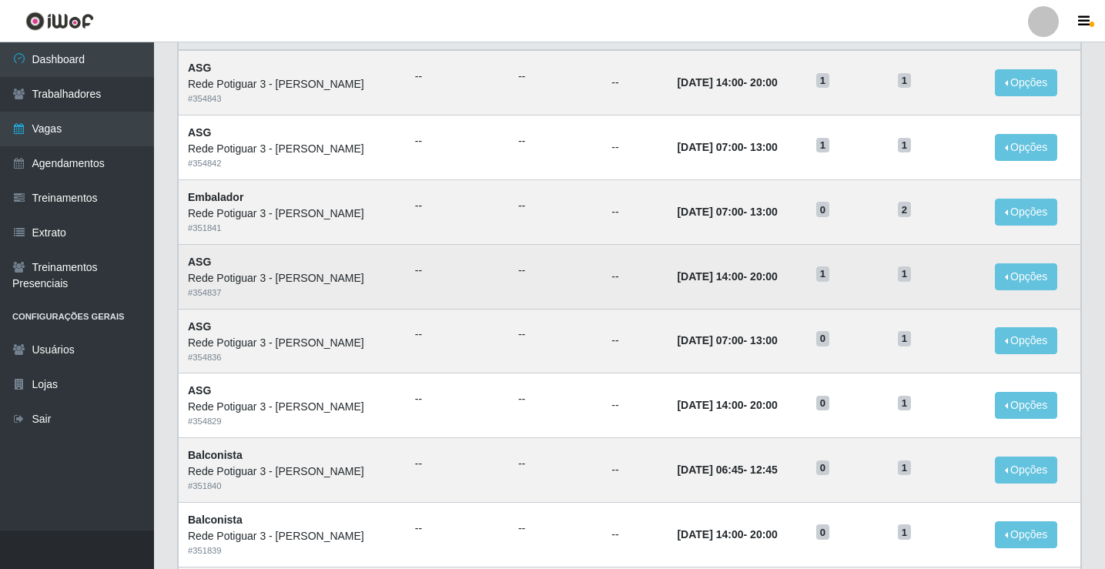
scroll to position [154, 0]
